Goal: Information Seeking & Learning: Find specific fact

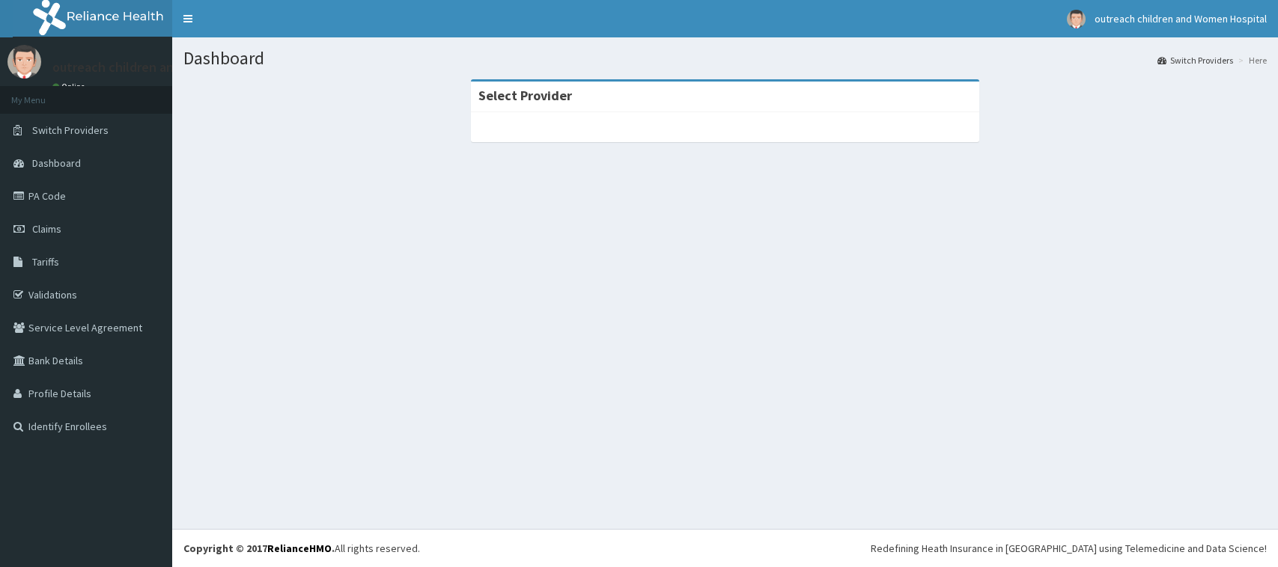
click at [53, 260] on span "Tariffs" at bounding box center [45, 261] width 27 height 13
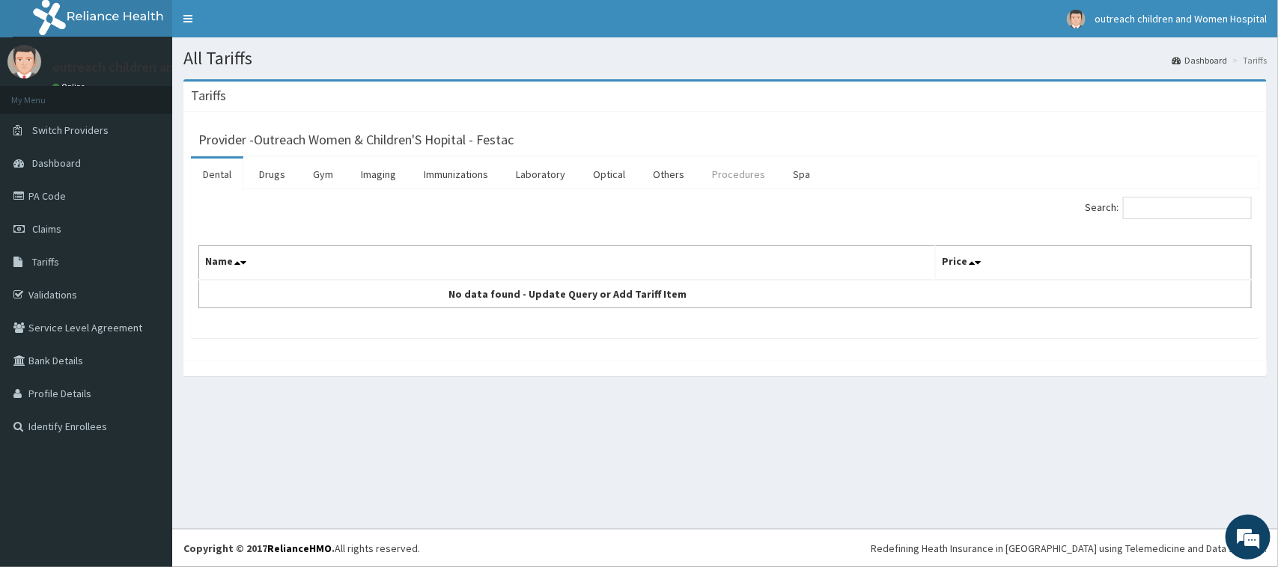
click at [731, 165] on link "Procedures" at bounding box center [738, 174] width 77 height 31
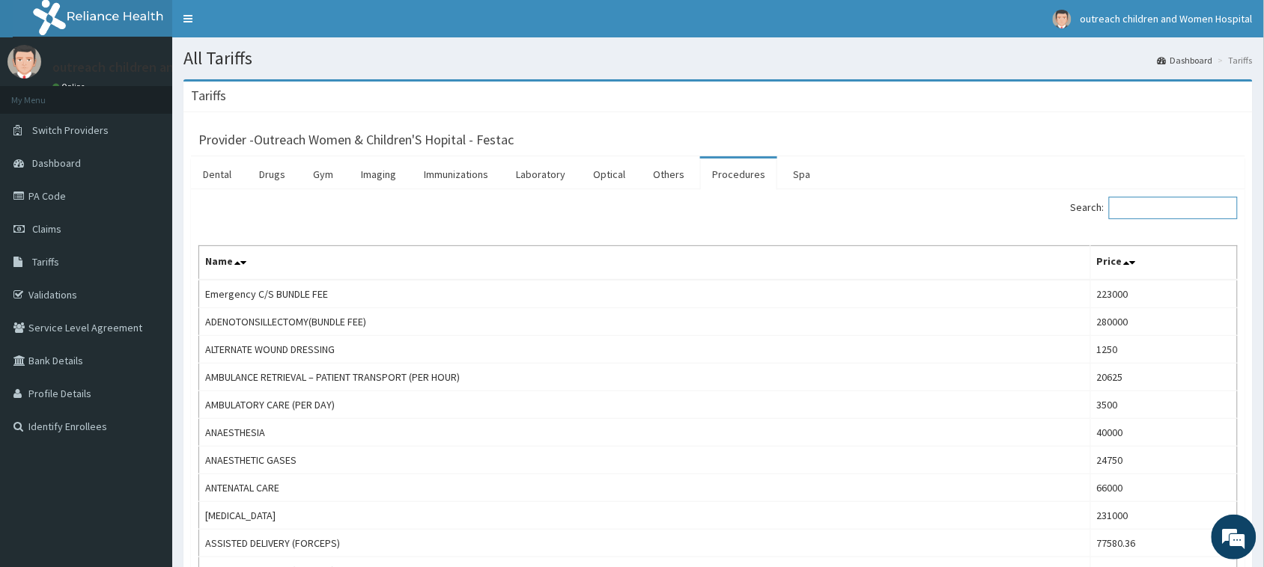
click at [1130, 207] on input "Search:" at bounding box center [1173, 208] width 129 height 22
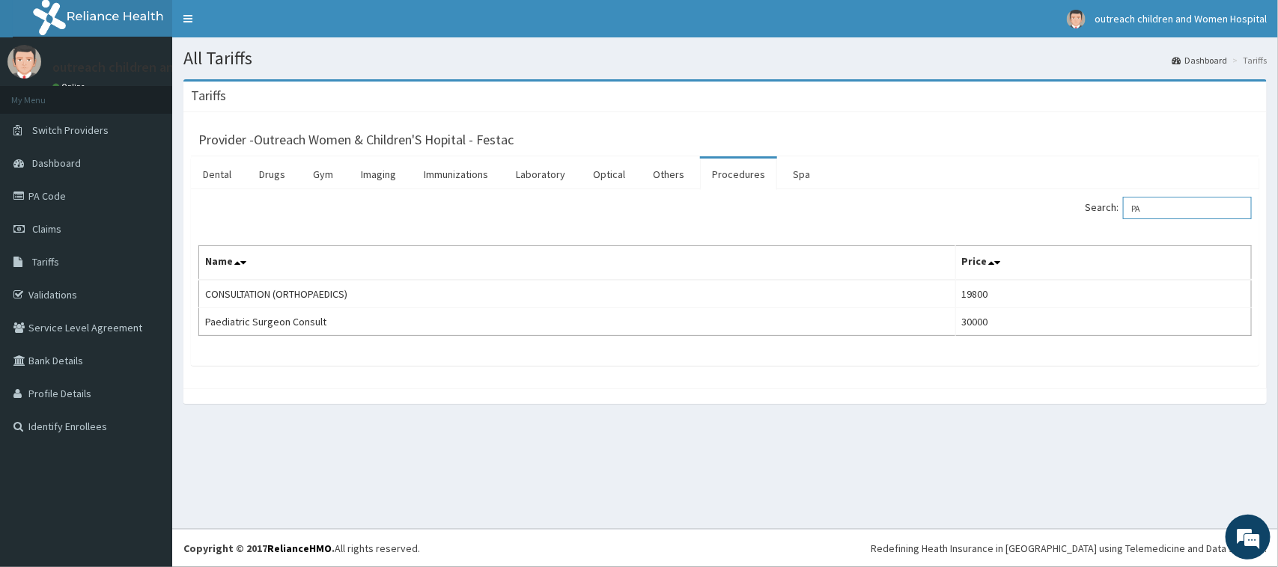
type input "P"
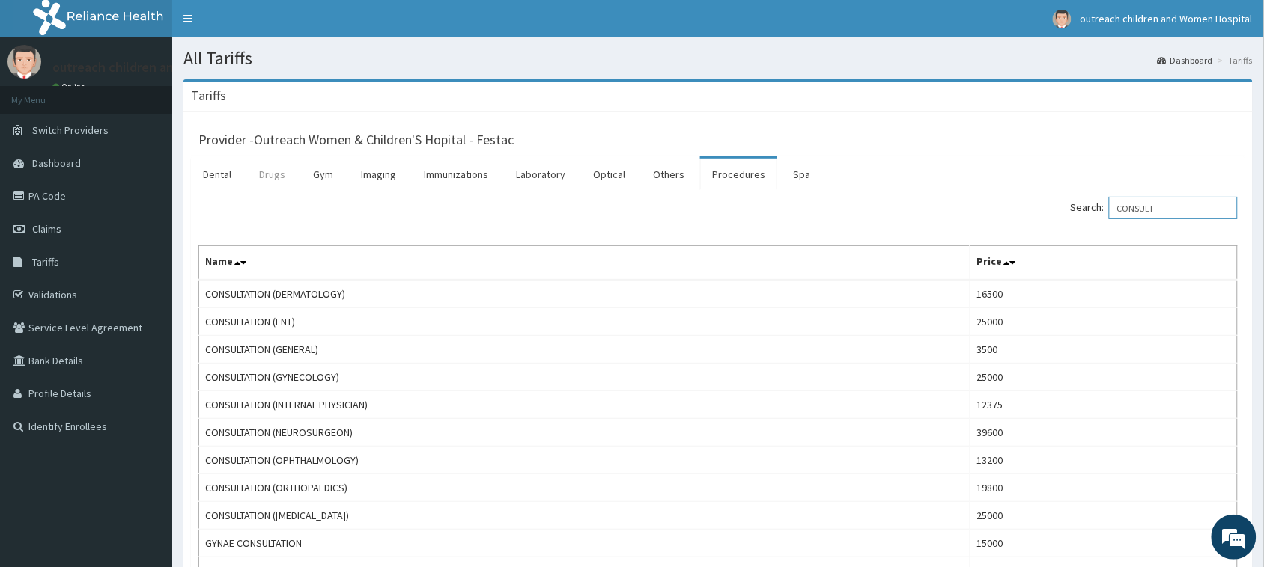
type input "CONSULT"
click at [264, 177] on link "Drugs" at bounding box center [272, 174] width 50 height 31
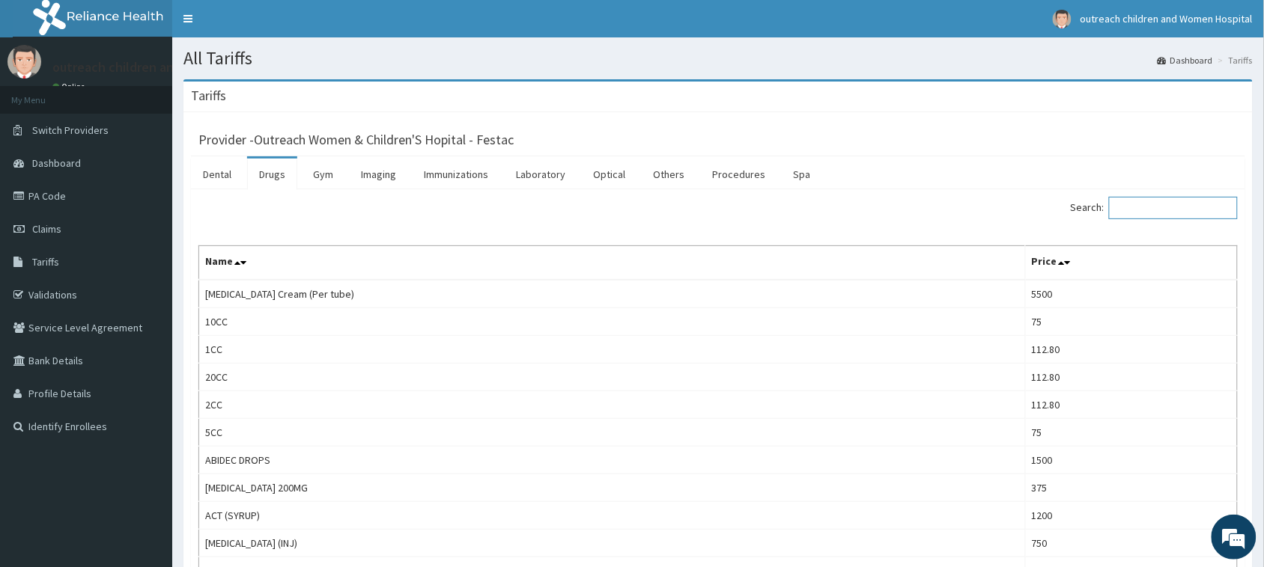
click at [1153, 204] on input "Search:" at bounding box center [1173, 208] width 129 height 22
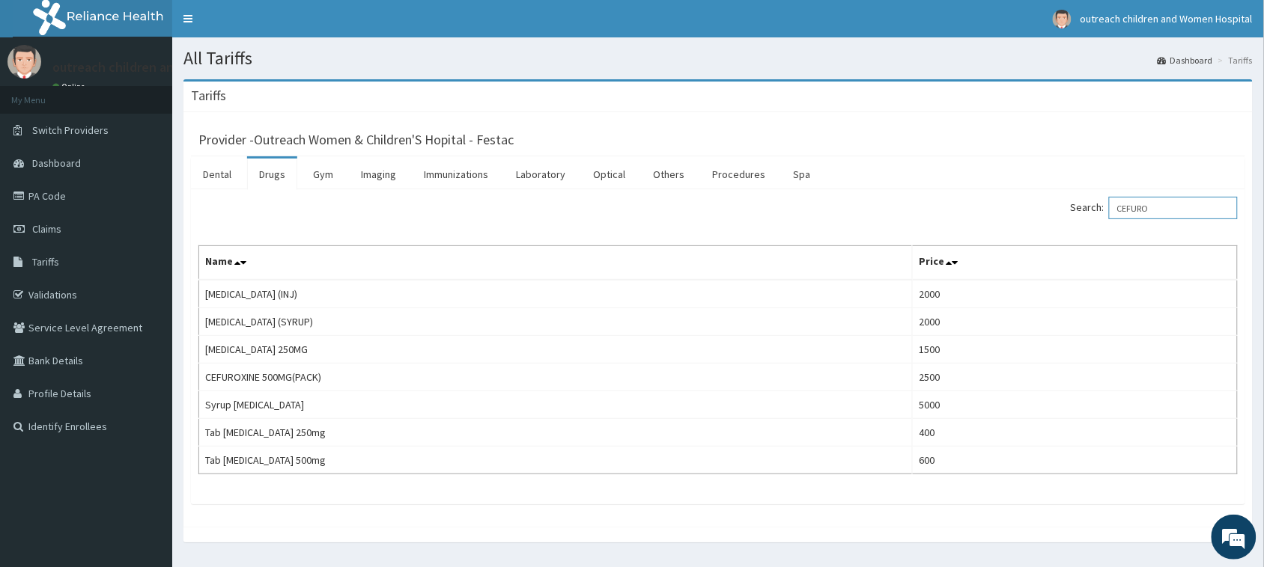
type input "CEFURO"
